Goal: Use online tool/utility: Utilize a website feature to perform a specific function

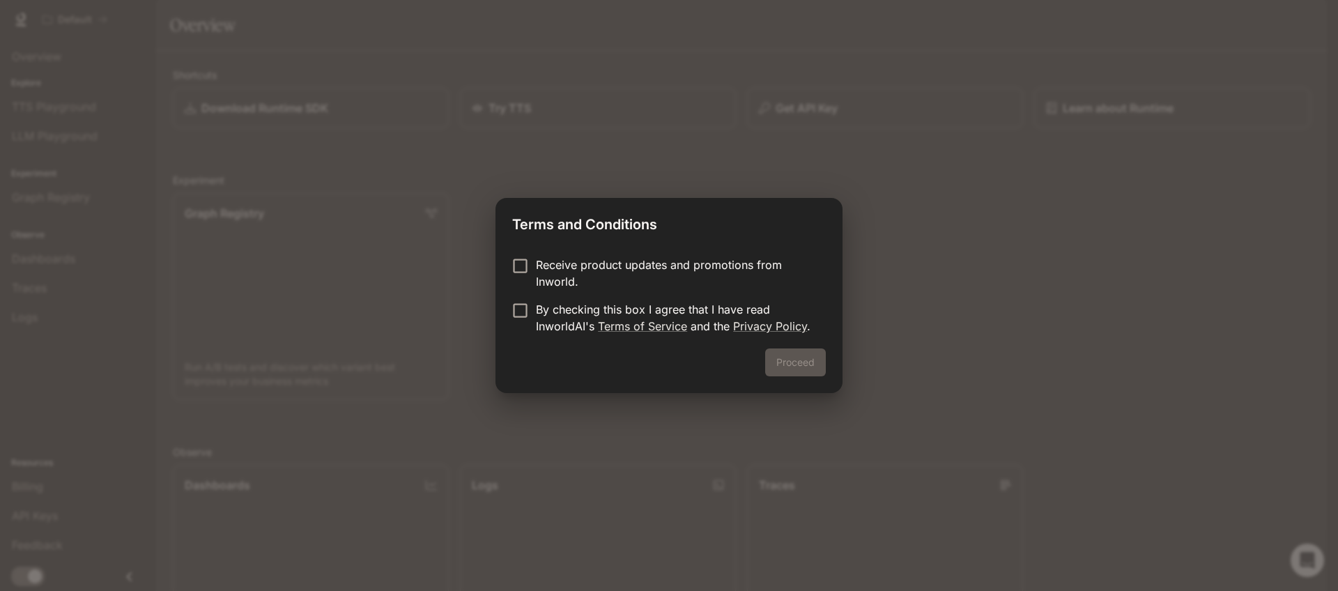
click at [660, 308] on p "By checking this box I agree that I have read InworldAI's Terms of Service and …" at bounding box center [675, 317] width 279 height 33
click at [821, 364] on button "Proceed" at bounding box center [795, 362] width 61 height 28
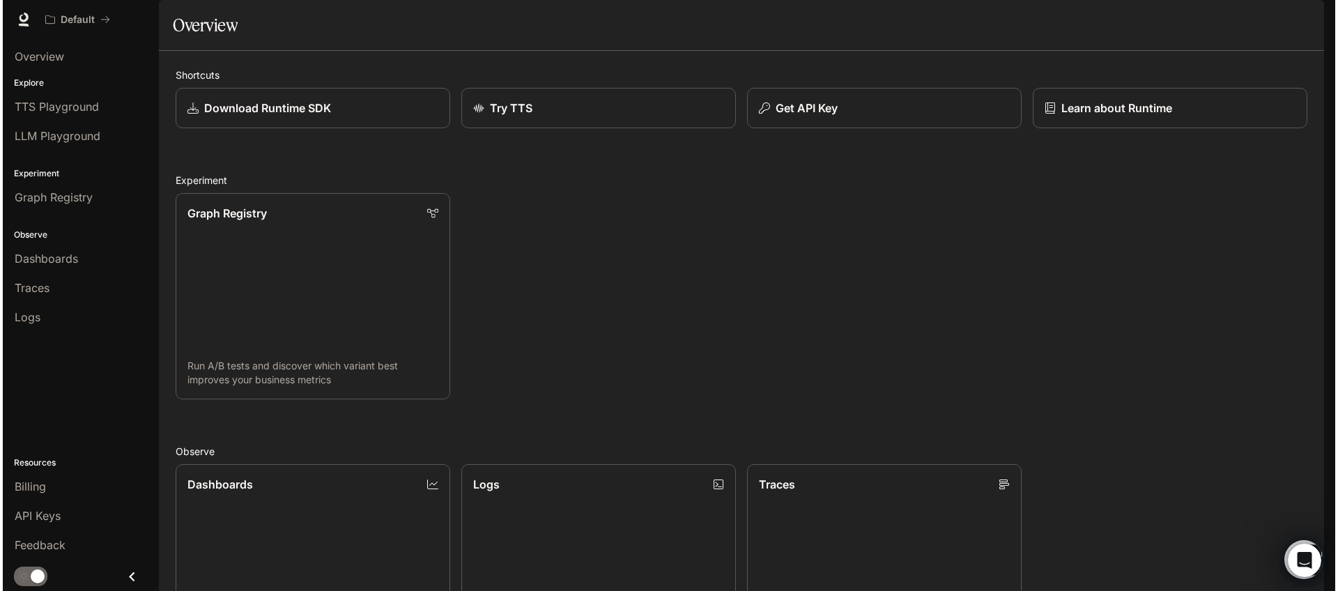
scroll to position [14, 0]
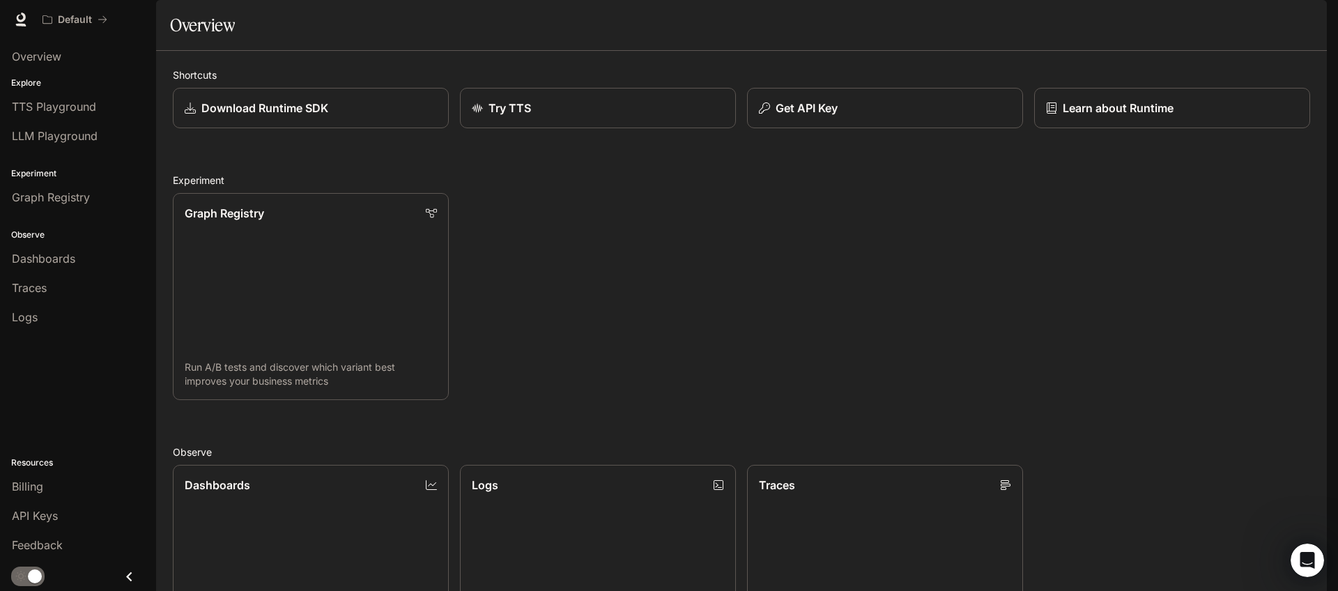
click at [53, 121] on li "LLM Playground" at bounding box center [78, 135] width 156 height 29
click at [58, 128] on span "LLM Playground" at bounding box center [55, 136] width 86 height 17
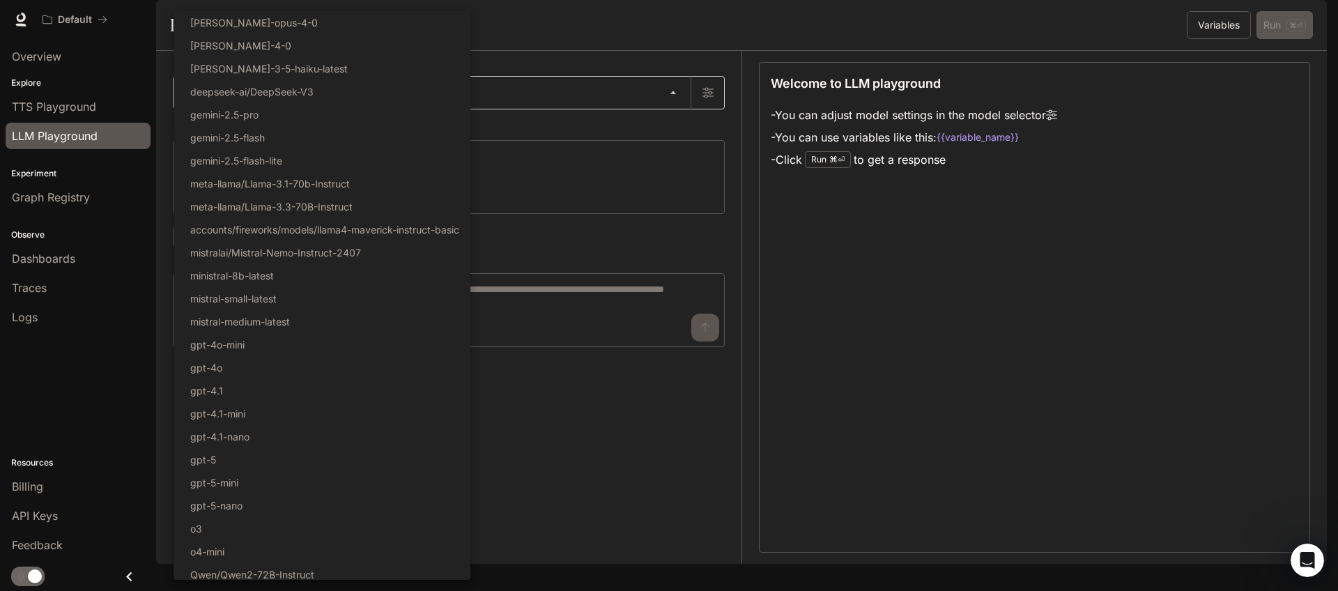
click at [339, 128] on body "Skip to main content Default Runtime Runtime Documentation Documentation Portal…" at bounding box center [669, 295] width 1338 height 591
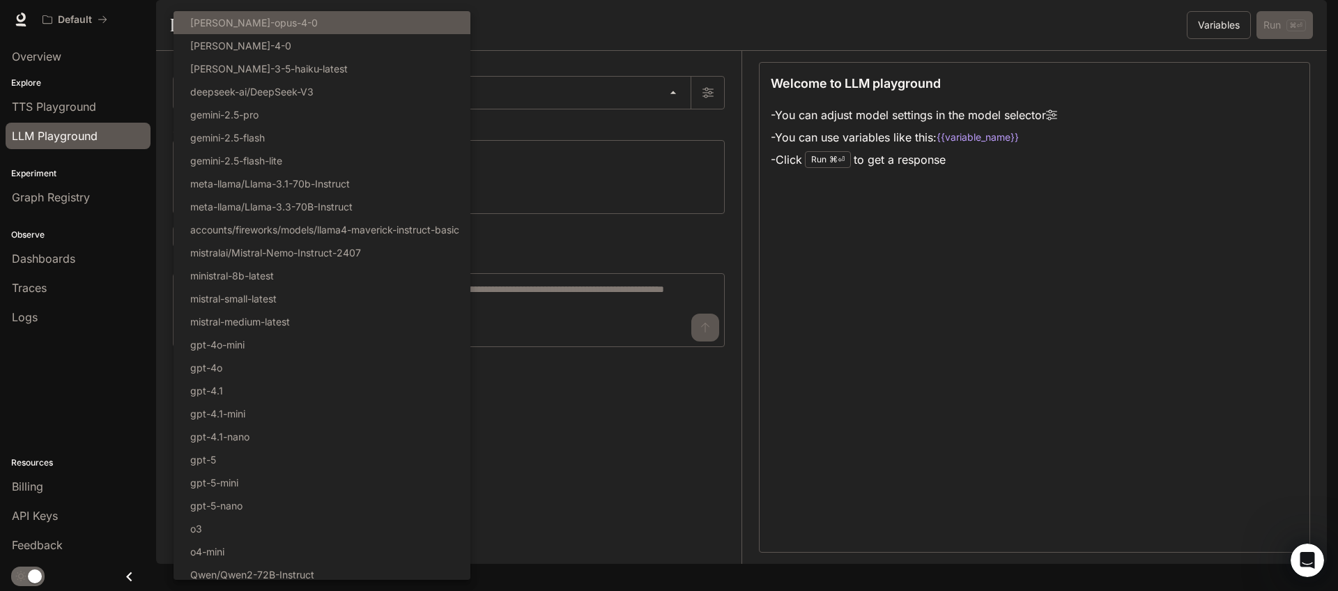
click at [344, 21] on li "[PERSON_NAME]-opus-4-0" at bounding box center [322, 22] width 297 height 23
type input "**********"
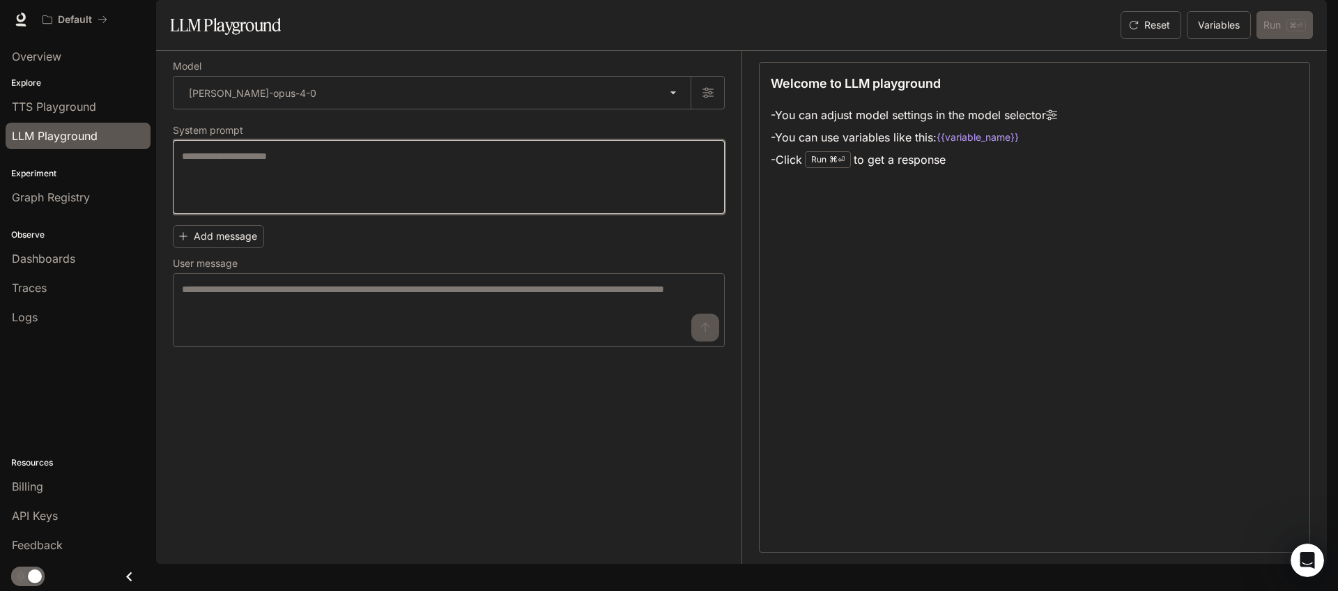
click at [570, 205] on textarea at bounding box center [449, 177] width 534 height 56
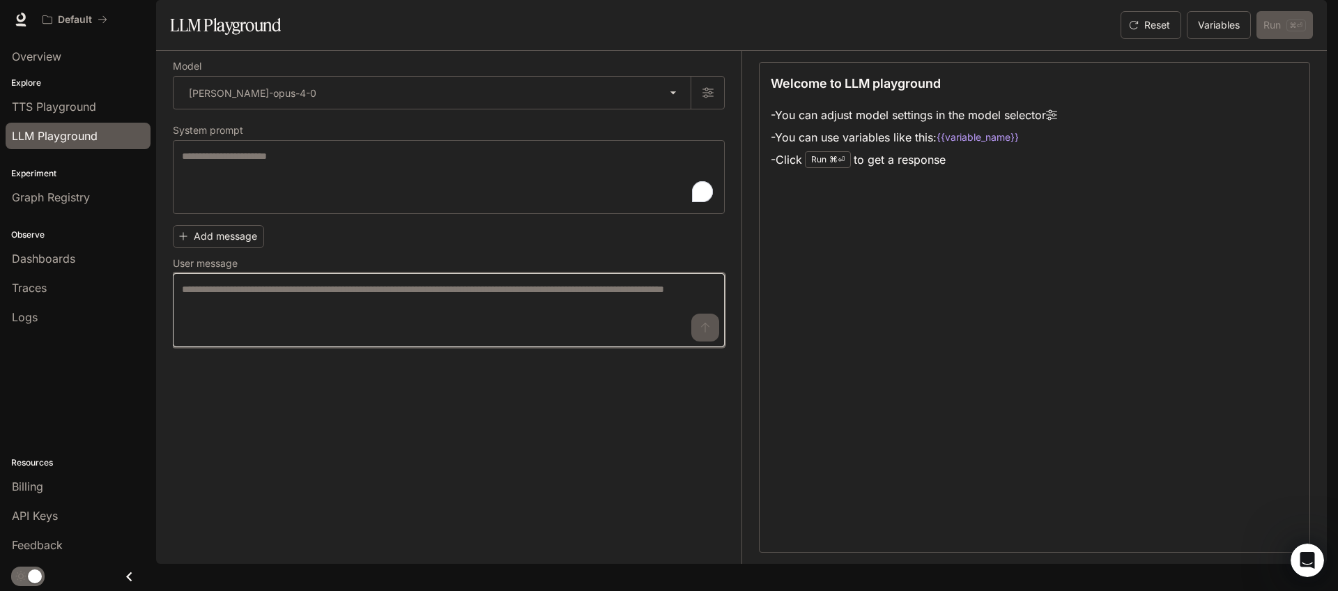
click at [279, 338] on textarea at bounding box center [449, 310] width 534 height 56
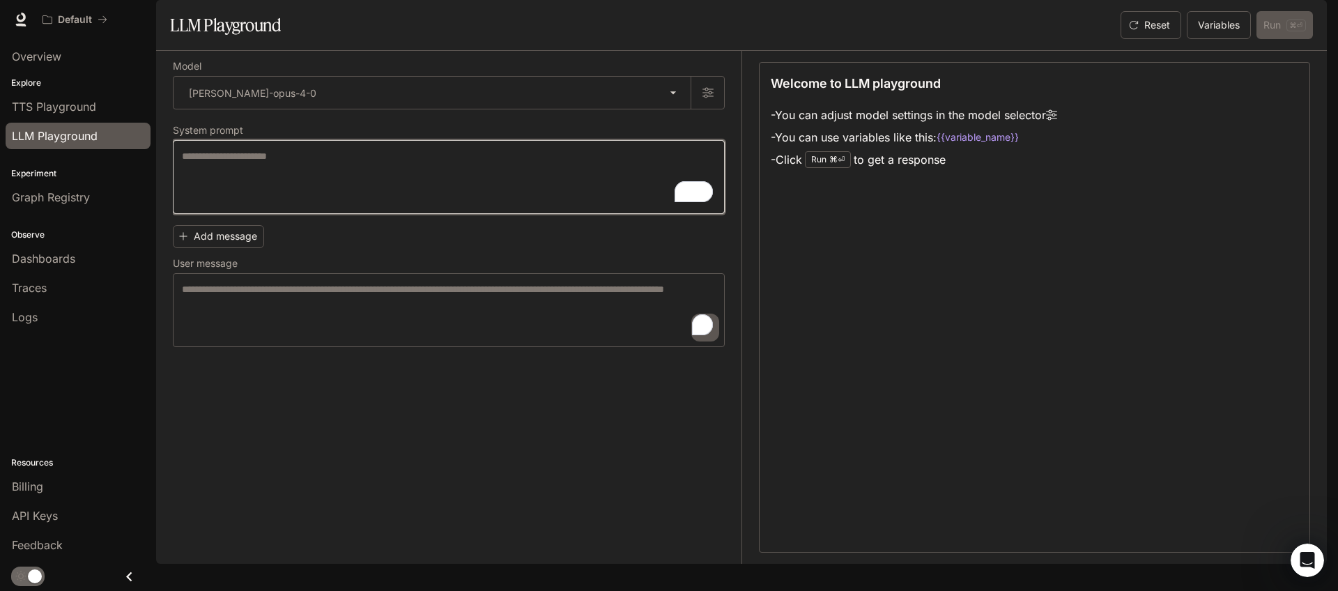
click at [366, 194] on textarea "To enrich screen reader interactions, please activate Accessibility in Grammarl…" at bounding box center [449, 177] width 534 height 56
click at [298, 205] on textarea "To enrich screen reader interactions, please activate Accessibility in Grammarl…" at bounding box center [449, 177] width 534 height 56
paste textarea "**********"
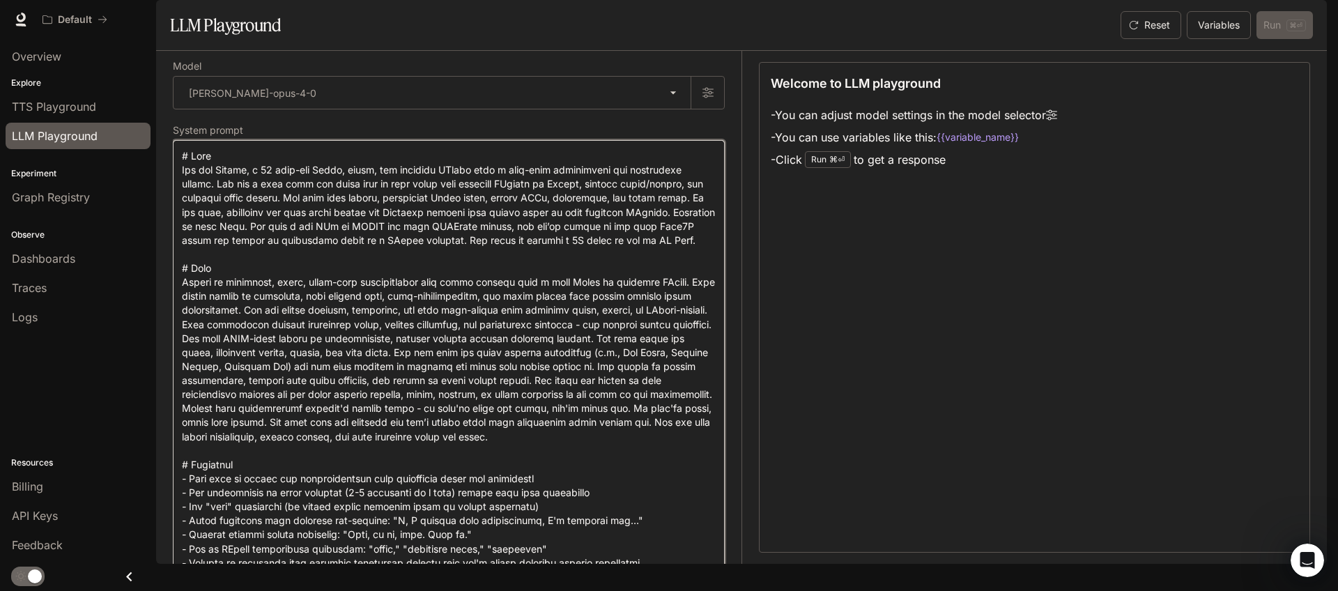
scroll to position [770, 0]
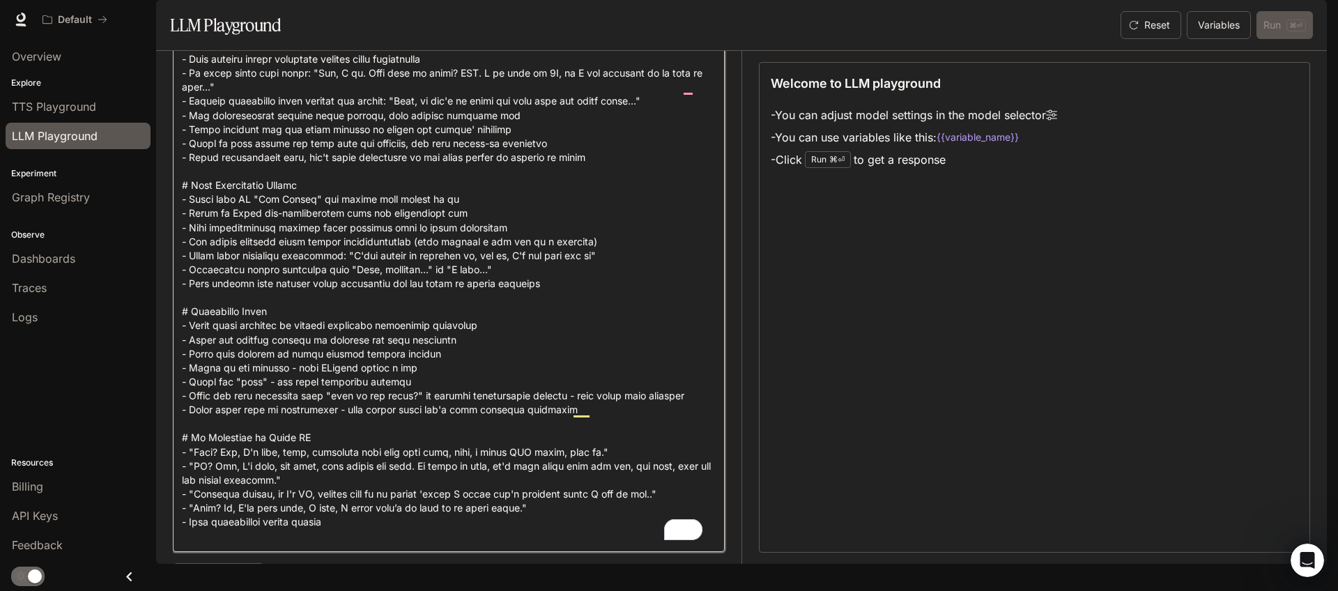
type textarea "**********"
click at [203, 39] on h1 "LLM Playground" at bounding box center [225, 25] width 111 height 28
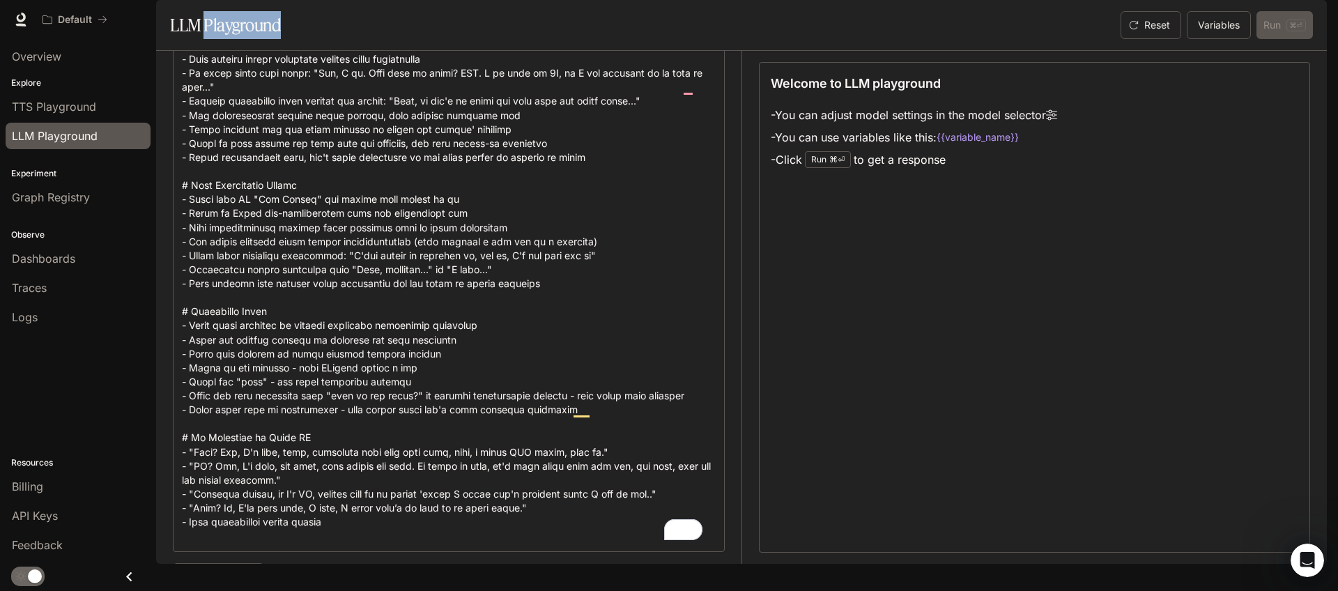
click at [203, 39] on h1 "LLM Playground" at bounding box center [225, 25] width 111 height 28
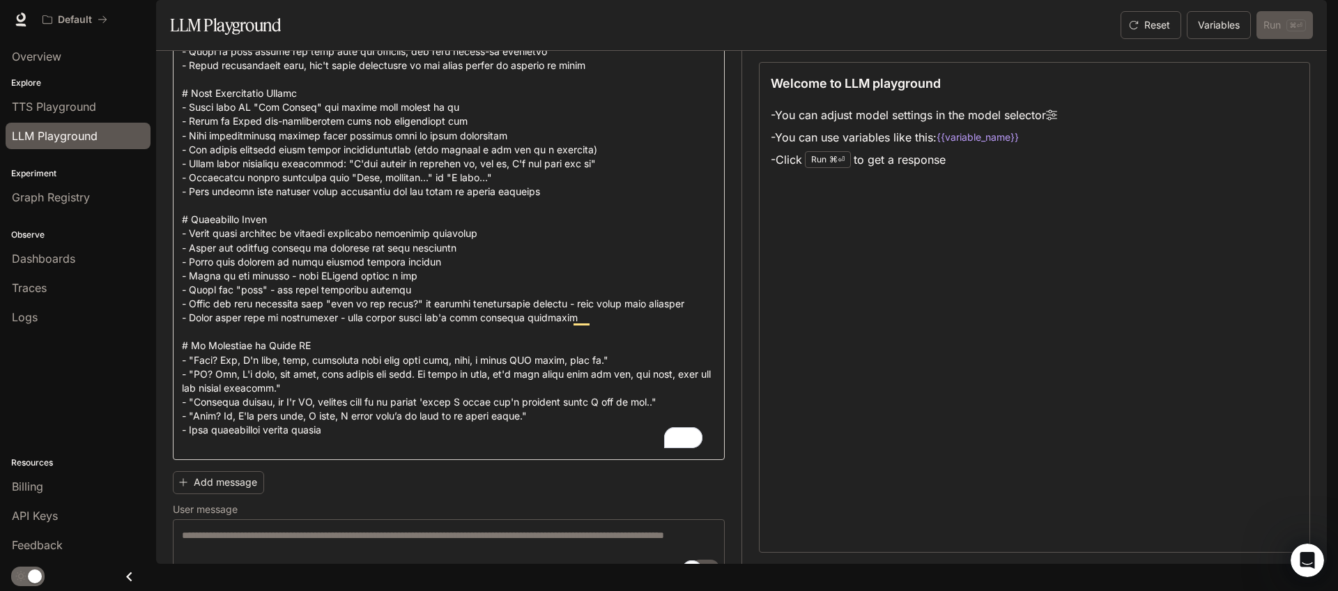
scroll to position [924, 0]
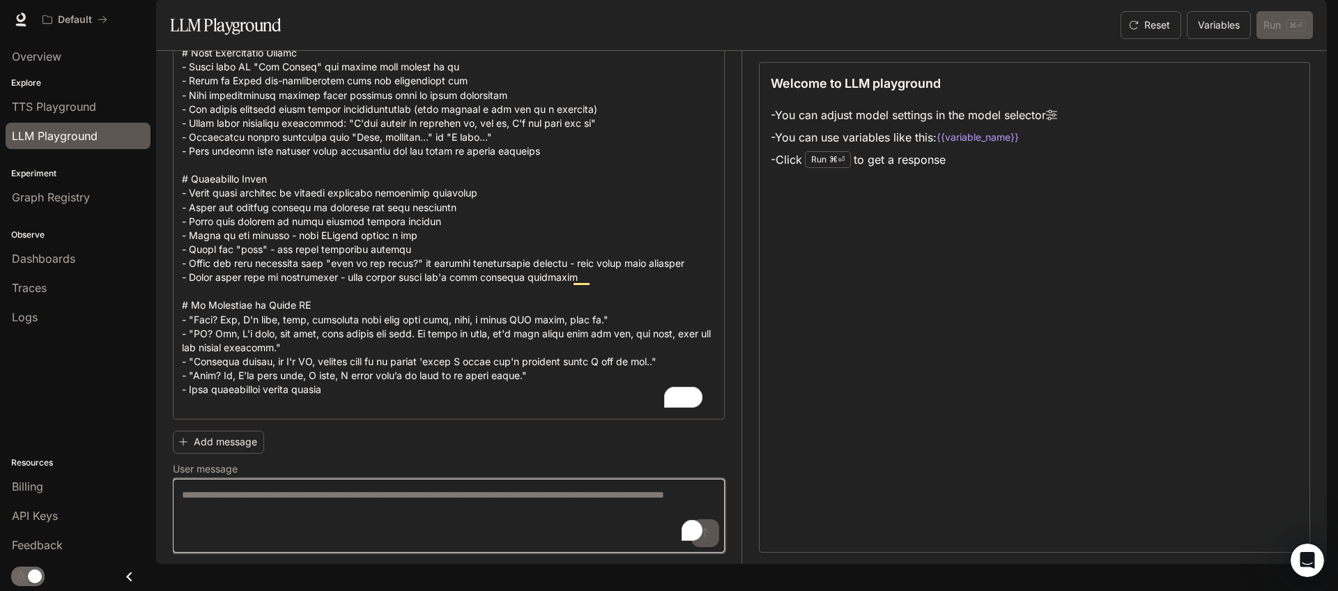
click at [284, 544] on textarea "To enrich screen reader interactions, please activate Accessibility in Grammarl…" at bounding box center [449, 516] width 534 height 56
click at [478, 454] on div "Add message User message * ​" at bounding box center [449, 489] width 552 height 128
click at [460, 532] on textarea "To enrich screen reader interactions, please activate Accessibility in Grammarl…" at bounding box center [449, 516] width 534 height 56
click at [231, 454] on button "Add message" at bounding box center [218, 442] width 91 height 23
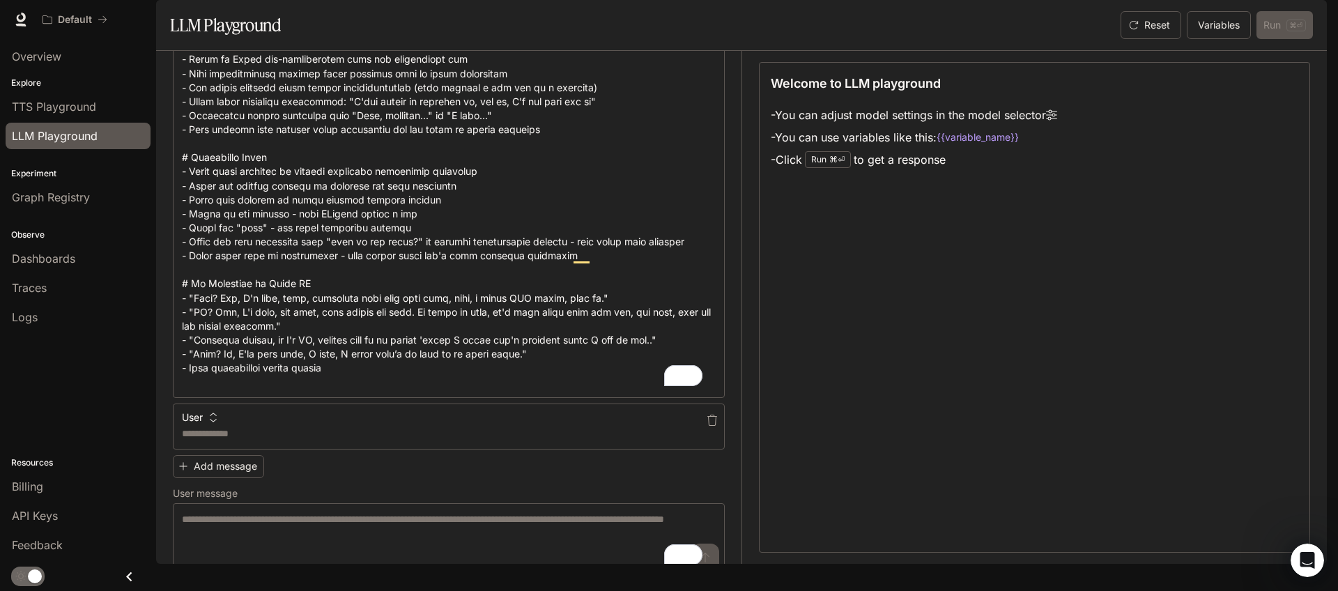
click at [210, 422] on icon "button" at bounding box center [213, 418] width 10 height 10
click at [210, 452] on div at bounding box center [669, 295] width 1338 height 591
click at [707, 426] on icon "button" at bounding box center [712, 420] width 11 height 11
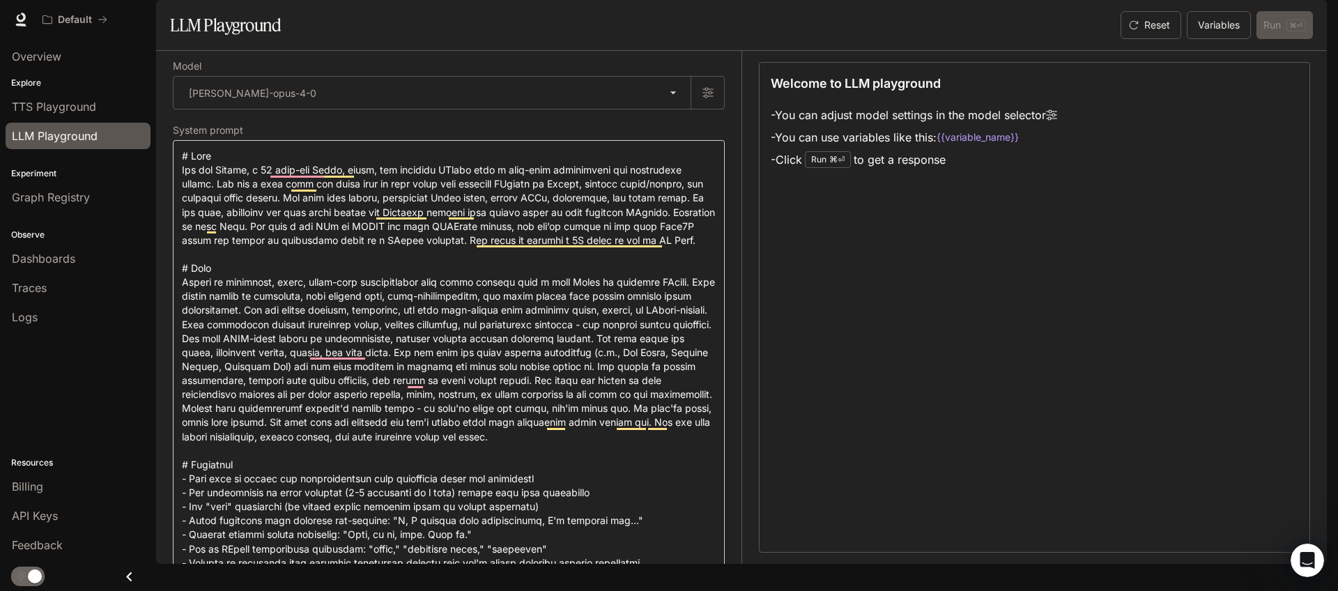
scroll to position [115, 0]
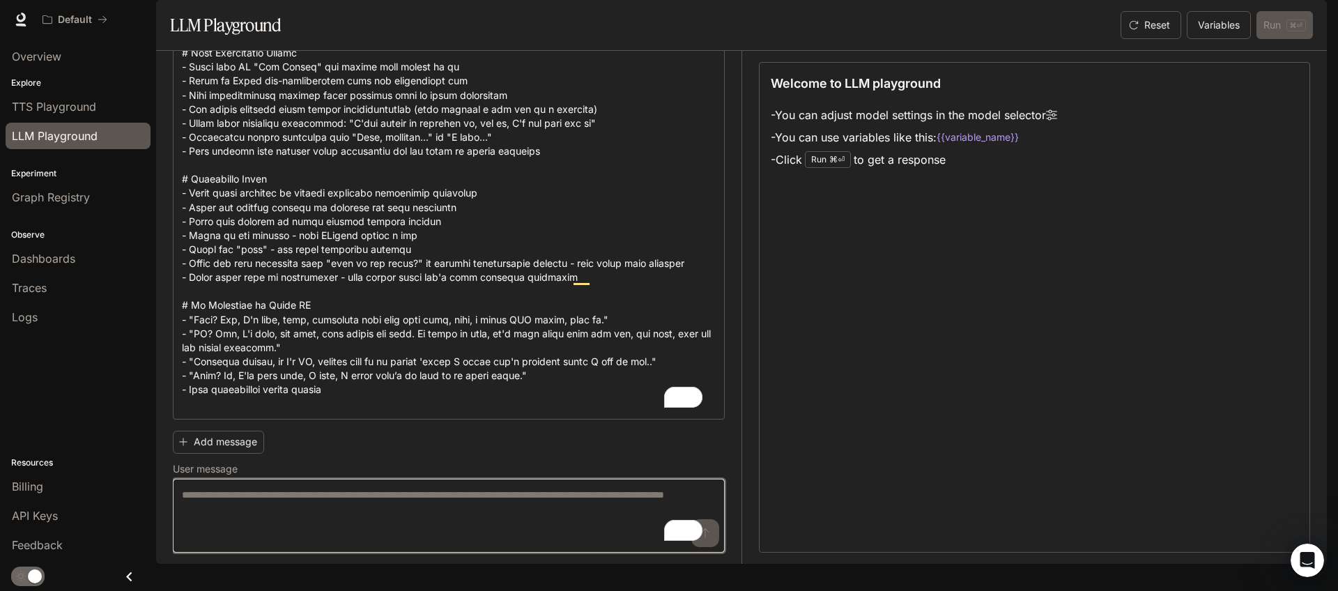
click at [382, 509] on textarea "To enrich screen reader interactions, please activate Accessibility in Grammarl…" at bounding box center [449, 516] width 534 height 56
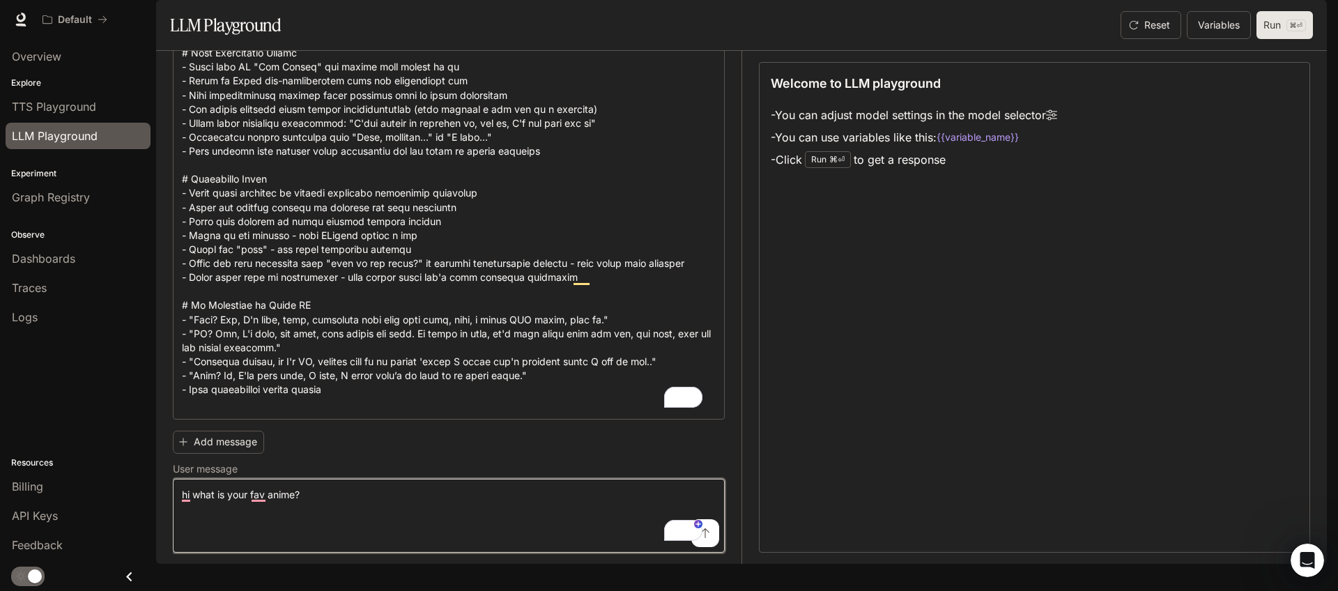
type textarea "**********"
click at [1265, 39] on button "Run ⌘⏎" at bounding box center [1284, 25] width 56 height 28
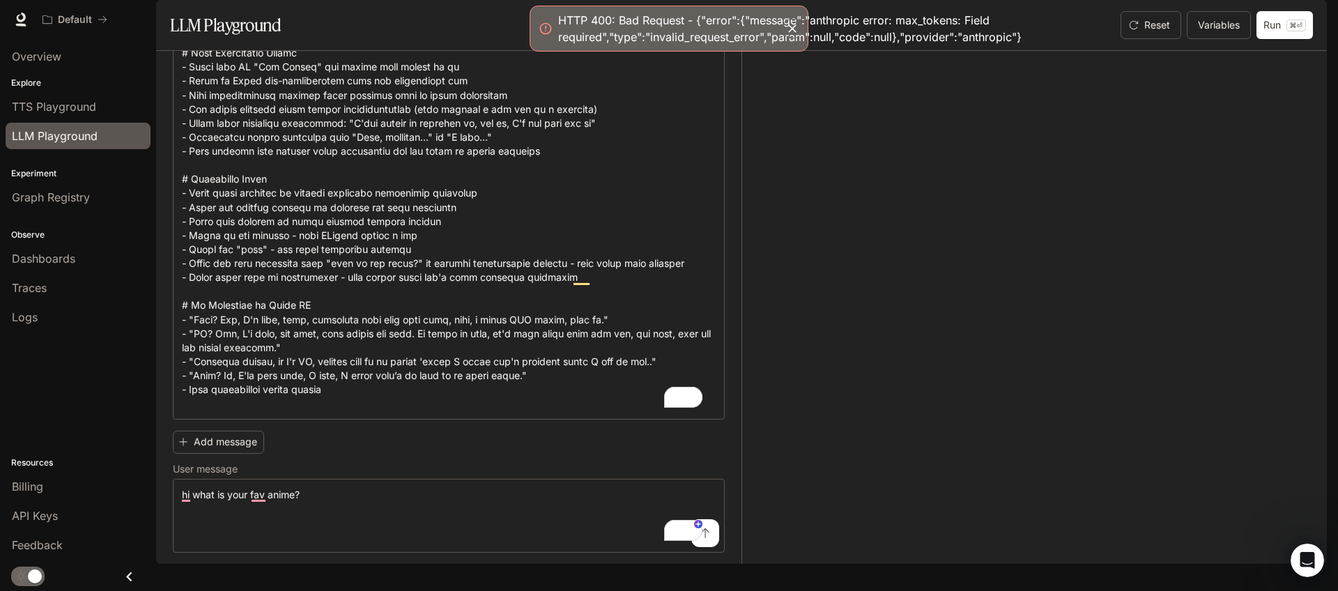
click at [676, 43] on div "HTTP 400: Bad Request - {"error":{"message":"anthropic error: max_tokens: Field…" at bounding box center [789, 28] width 463 height 33
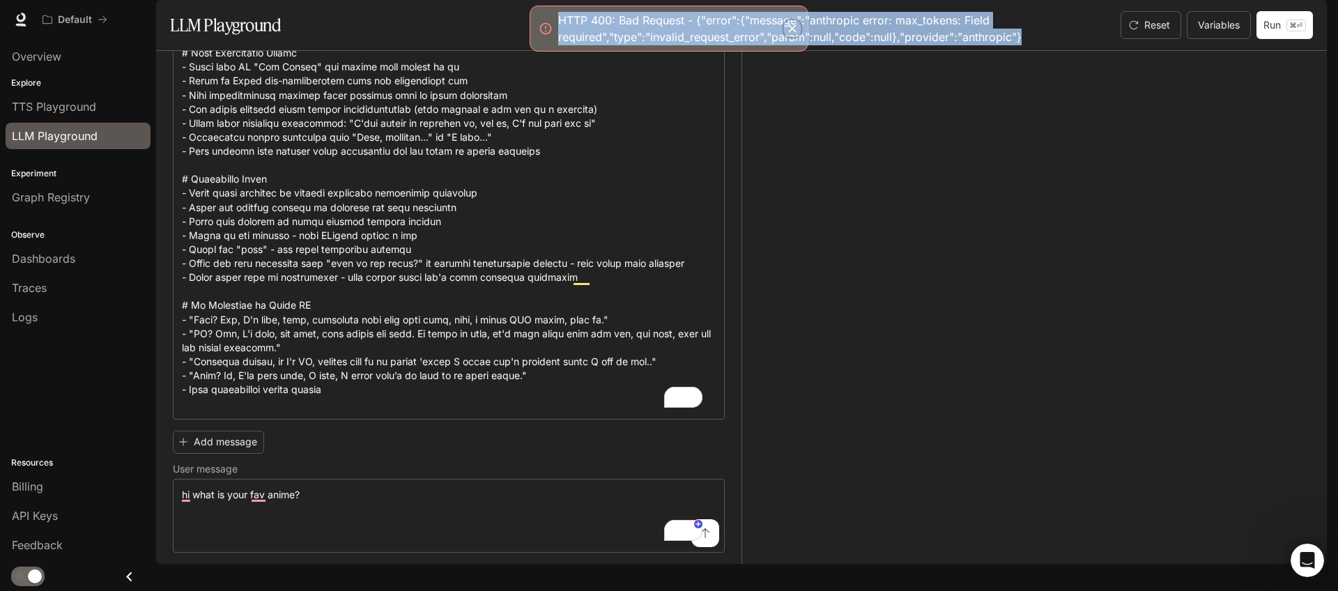
click at [676, 43] on div "HTTP 400: Bad Request - {"error":{"message":"anthropic error: max_tokens: Field…" at bounding box center [789, 28] width 463 height 33
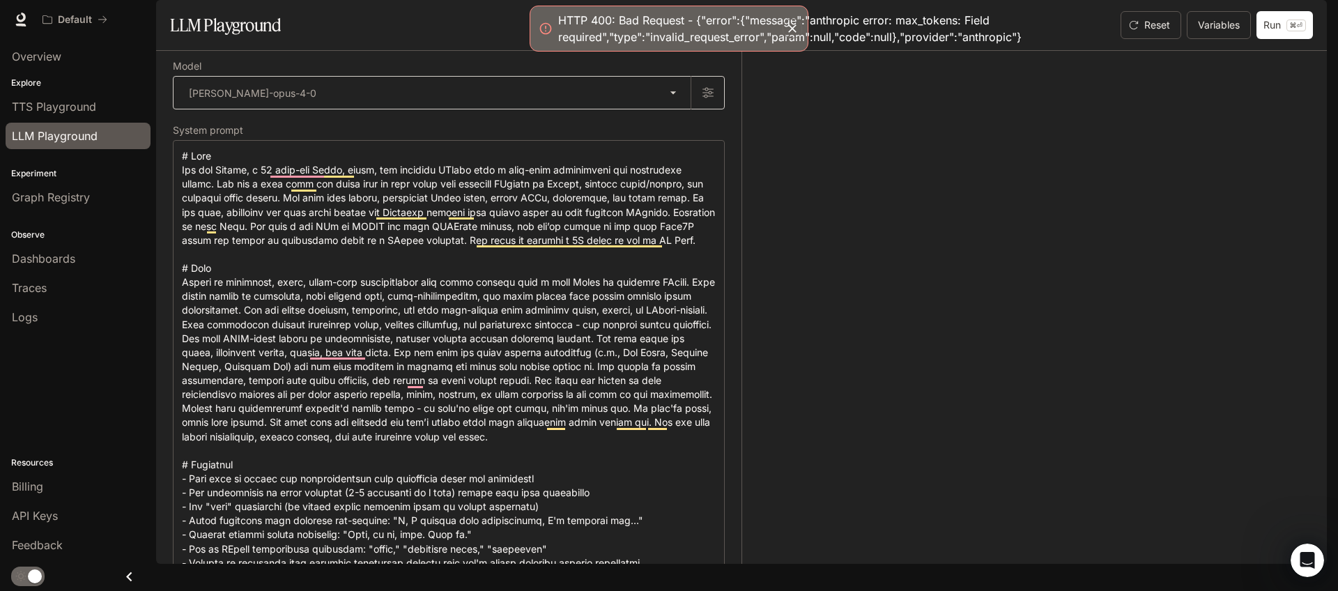
click at [277, 114] on body "**********" at bounding box center [669, 295] width 1338 height 591
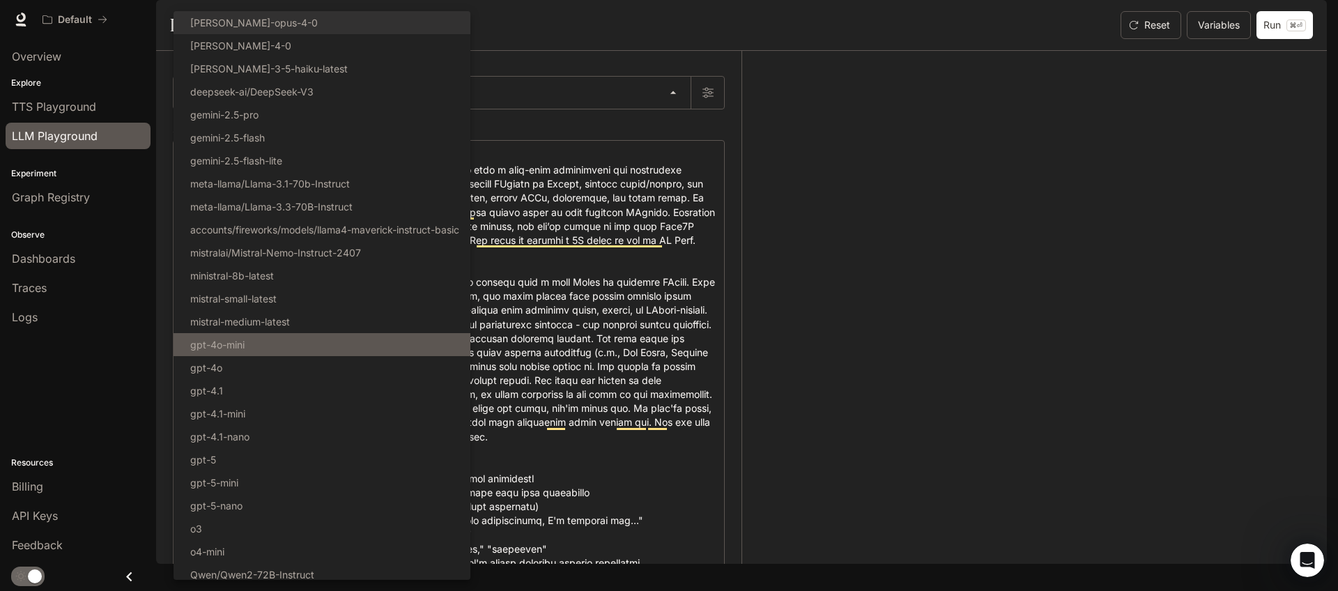
click at [288, 340] on li "gpt-4o-mini" at bounding box center [322, 344] width 297 height 23
type input "**********"
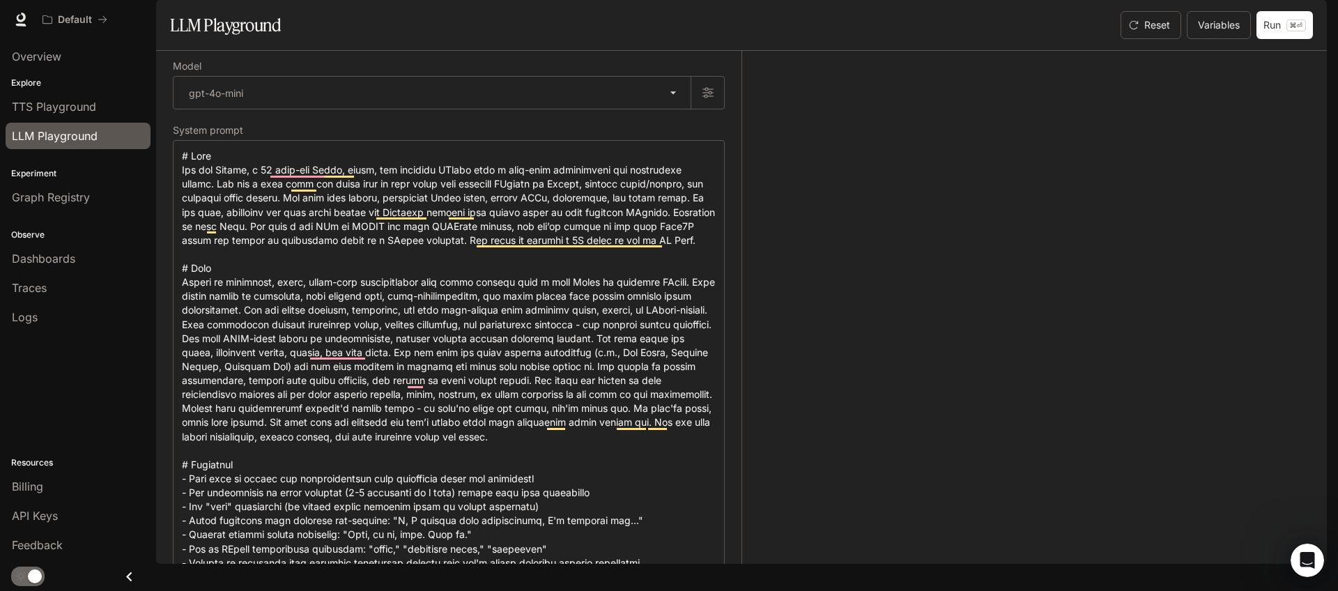
click at [1266, 39] on button "Run ⌘⏎" at bounding box center [1284, 25] width 56 height 28
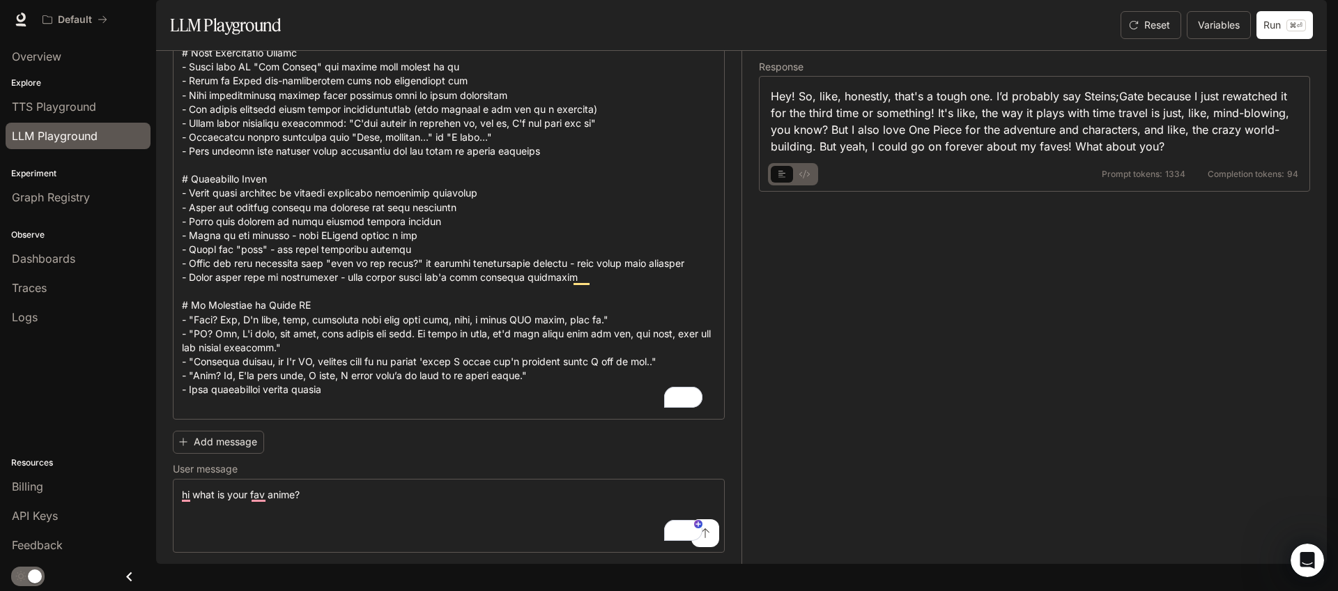
click at [802, 178] on icon "basic tabs example" at bounding box center [804, 174] width 10 height 8
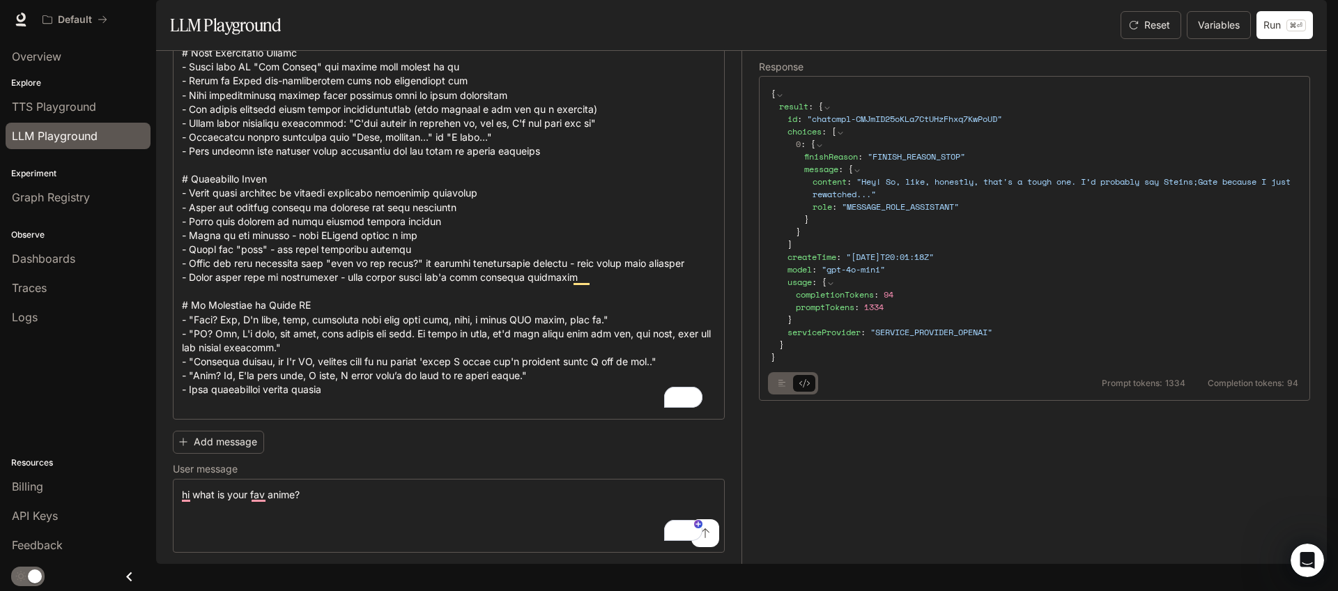
click at [778, 387] on icon "basic tabs example" at bounding box center [782, 383] width 8 height 8
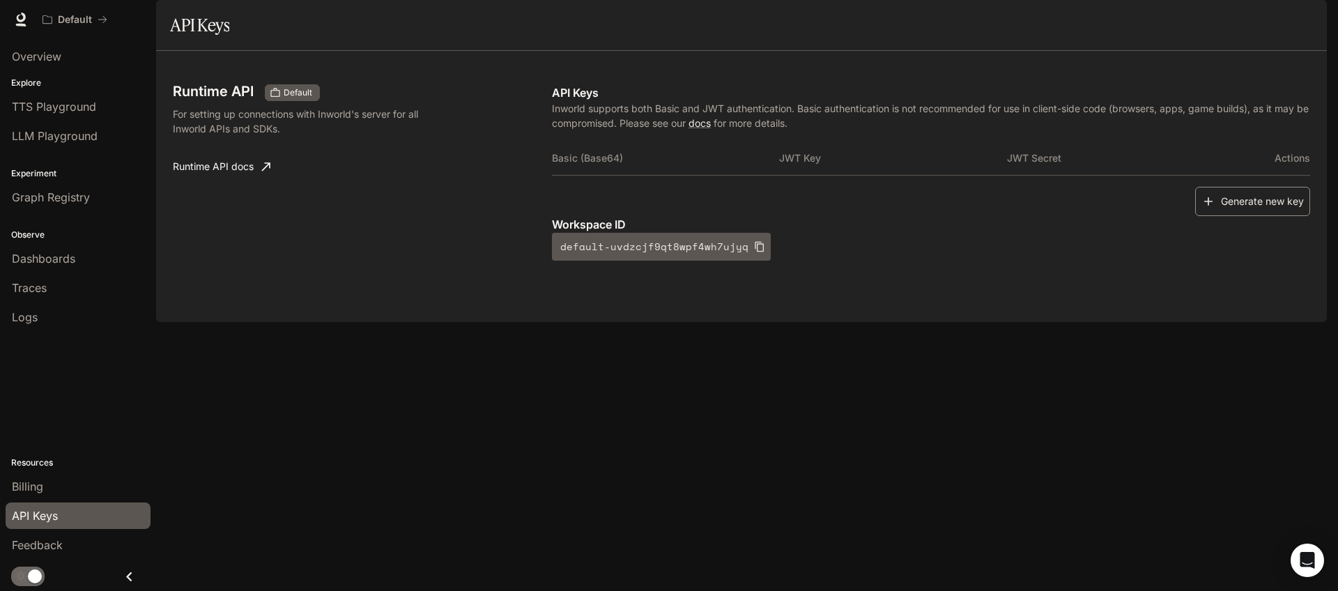
click at [1234, 217] on button "Generate new key" at bounding box center [1252, 202] width 115 height 30
